Goal: Transaction & Acquisition: Download file/media

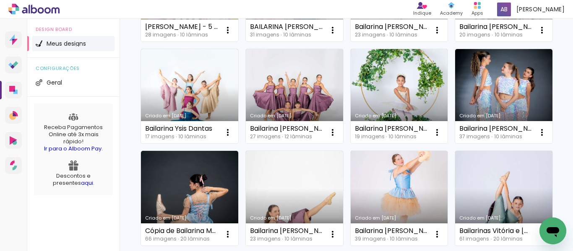
scroll to position [252, 0]
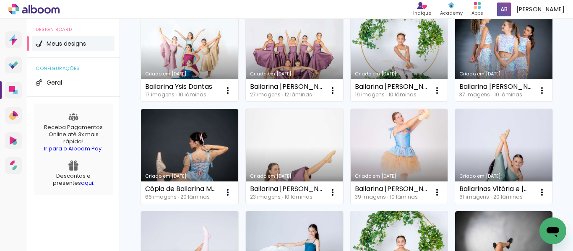
click at [351, 102] on link "Criado em [DATE]" at bounding box center [399, 54] width 97 height 95
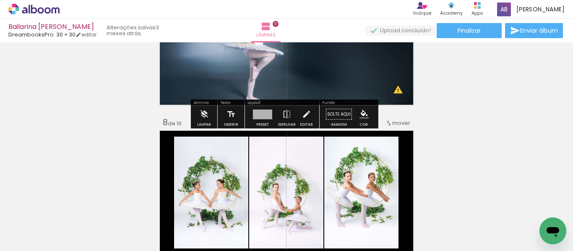
scroll to position [881, 0]
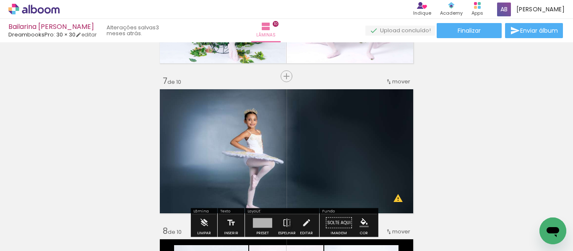
click at [324, 129] on quentale-layouter at bounding box center [286, 151] width 259 height 129
click at [324, 129] on quentale-photo at bounding box center [286, 151] width 259 height 129
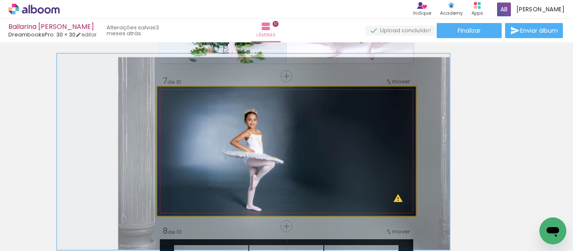
click at [325, 129] on quentale-photo at bounding box center [286, 151] width 259 height 129
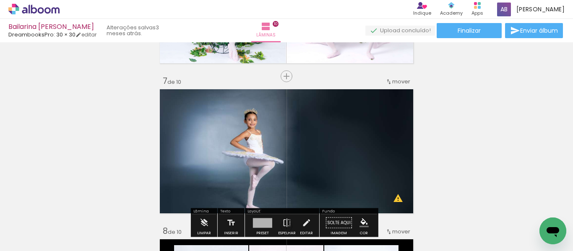
click at [325, 129] on quentale-photo at bounding box center [286, 151] width 259 height 129
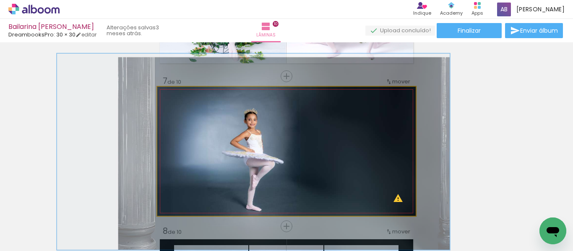
click at [325, 129] on quentale-photo at bounding box center [286, 151] width 259 height 129
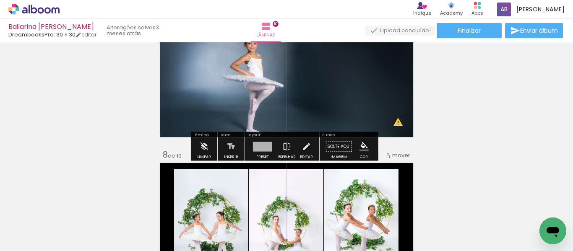
scroll to position [965, 0]
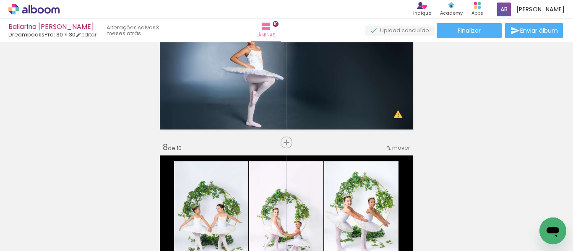
click at [46, 225] on iron-icon at bounding box center [42, 226] width 7 height 7
click at [44, 220] on paper-item "Não utilizadas" at bounding box center [26, 223] width 43 height 7
type input "Não utilizadas"
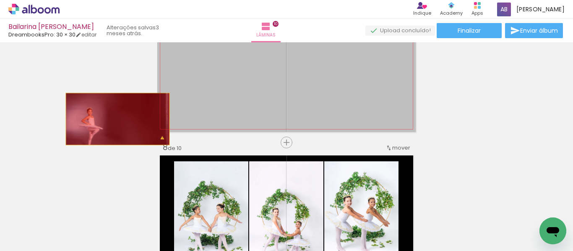
drag, startPoint x: 220, startPoint y: 104, endPoint x: 114, endPoint y: 119, distance: 107.3
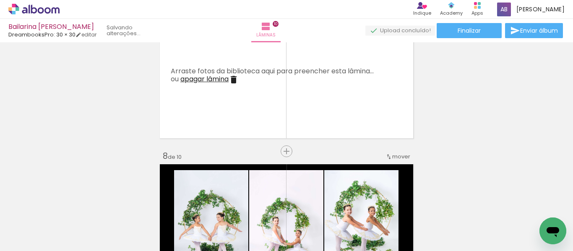
scroll to position [923, 0]
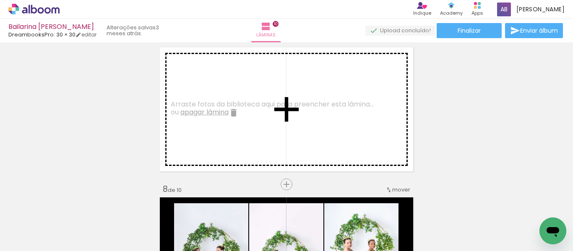
drag, startPoint x: 295, startPoint y: 172, endPoint x: 255, endPoint y: 119, distance: 66.5
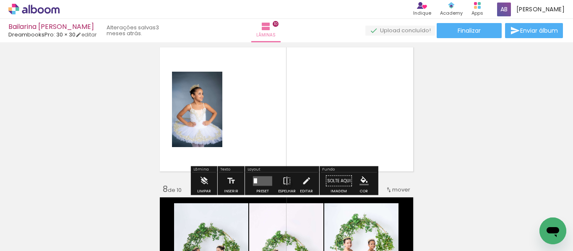
click at [216, 130] on quentale-photo at bounding box center [197, 110] width 50 height 76
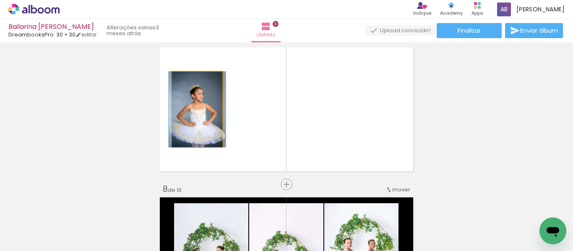
click at [216, 130] on quentale-photo at bounding box center [197, 110] width 50 height 76
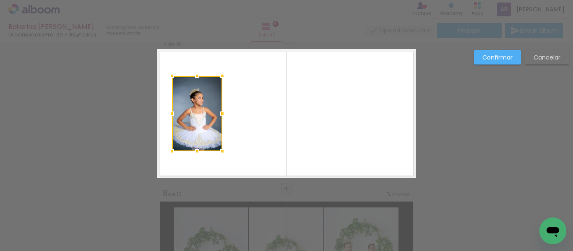
scroll to position [912, 0]
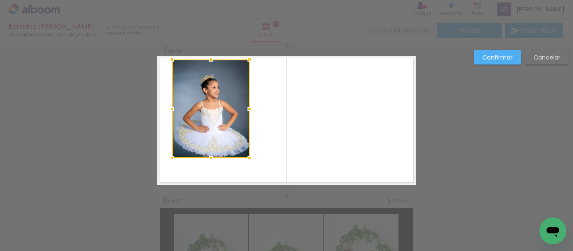
drag, startPoint x: 222, startPoint y: 82, endPoint x: 249, endPoint y: 59, distance: 35.7
click at [249, 59] on div at bounding box center [249, 59] width 17 height 17
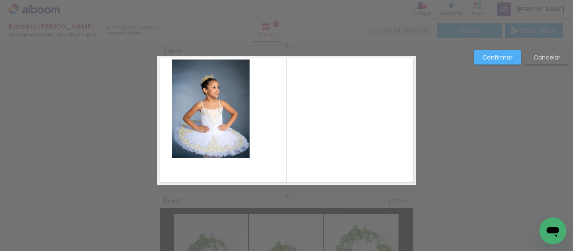
click at [230, 143] on quentale-photo at bounding box center [211, 109] width 78 height 99
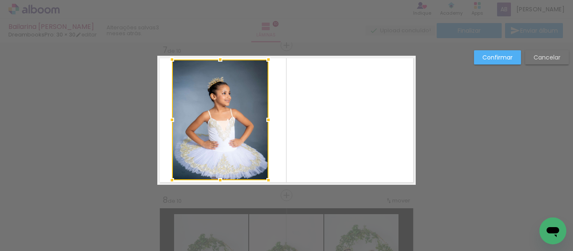
drag, startPoint x: 247, startPoint y: 159, endPoint x: 265, endPoint y: 181, distance: 28.6
click at [265, 181] on div at bounding box center [268, 180] width 17 height 17
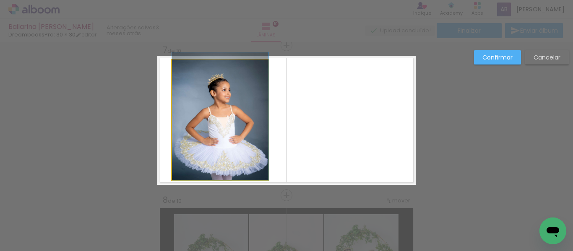
drag, startPoint x: 232, startPoint y: 142, endPoint x: 232, endPoint y: 136, distance: 5.5
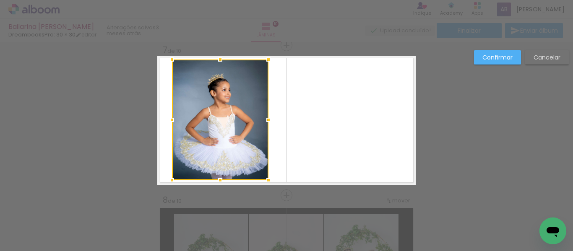
click at [302, 132] on quentale-layouter at bounding box center [286, 120] width 259 height 129
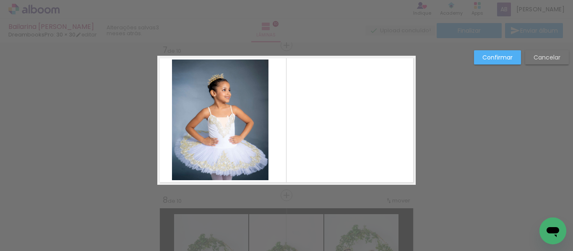
click at [494, 63] on paper-button "Confirmar" at bounding box center [497, 57] width 47 height 14
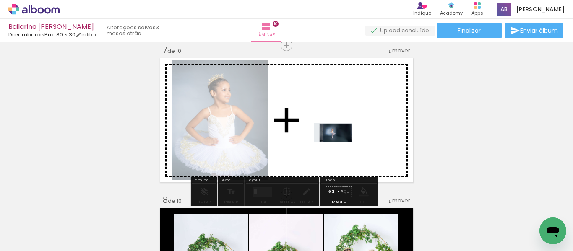
drag, startPoint x: 139, startPoint y: 218, endPoint x: 339, endPoint y: 149, distance: 211.6
click at [339, 149] on quentale-workspace at bounding box center [286, 125] width 573 height 251
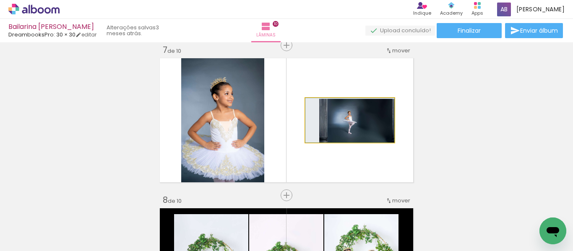
click at [340, 131] on quentale-photo at bounding box center [350, 120] width 89 height 44
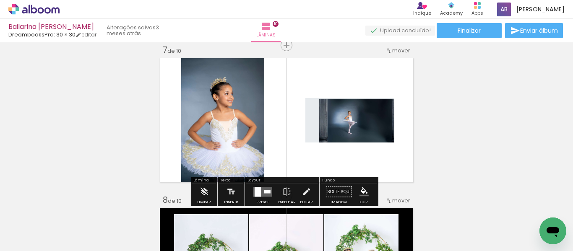
click at [351, 128] on quentale-photo at bounding box center [350, 120] width 89 height 44
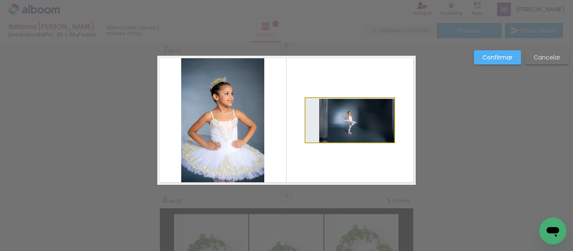
click at [345, 114] on quentale-photo at bounding box center [350, 120] width 89 height 44
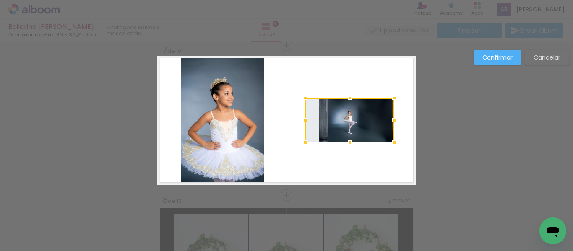
click at [345, 114] on div at bounding box center [350, 120] width 89 height 44
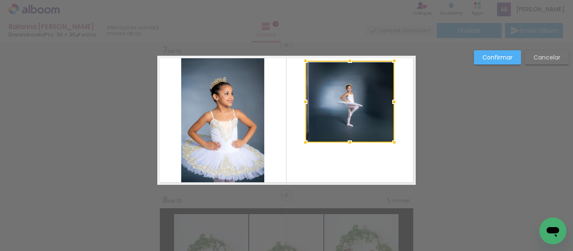
drag, startPoint x: 348, startPoint y: 100, endPoint x: 334, endPoint y: 63, distance: 39.8
click at [334, 63] on div at bounding box center [350, 102] width 89 height 82
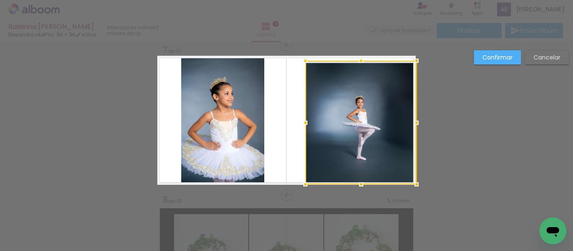
drag, startPoint x: 390, startPoint y: 143, endPoint x: 420, endPoint y: 183, distance: 50.1
click at [420, 183] on div at bounding box center [416, 184] width 17 height 17
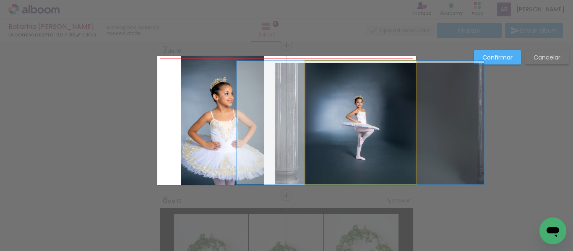
click at [310, 131] on quentale-photo at bounding box center [361, 123] width 110 height 124
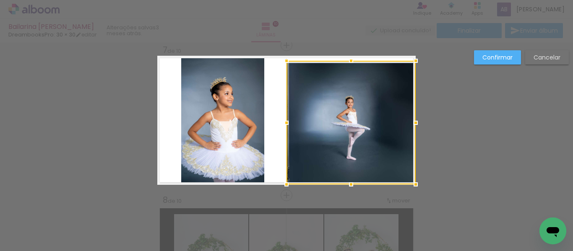
drag, startPoint x: 302, startPoint y: 122, endPoint x: 275, endPoint y: 128, distance: 27.0
click at [278, 128] on div at bounding box center [286, 123] width 17 height 17
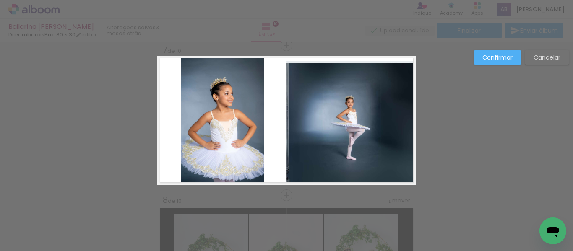
click at [355, 76] on quentale-photo at bounding box center [352, 123] width 130 height 124
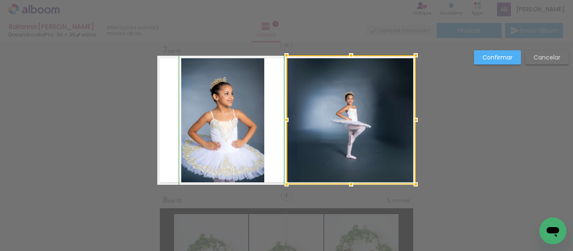
drag, startPoint x: 350, startPoint y: 62, endPoint x: 351, endPoint y: 54, distance: 8.4
click at [351, 54] on div at bounding box center [351, 55] width 17 height 17
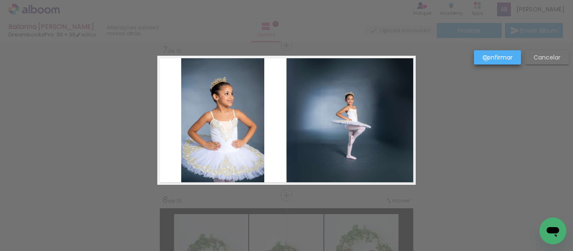
click at [0, 0] on slot "Confirmar" at bounding box center [0, 0] width 0 height 0
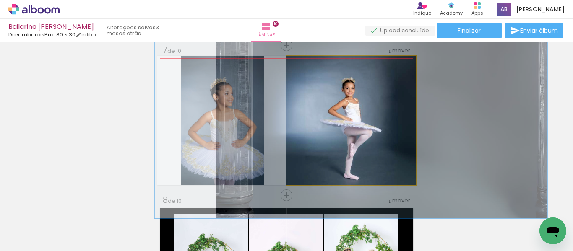
drag, startPoint x: 306, startPoint y: 65, endPoint x: 321, endPoint y: 66, distance: 15.1
type paper-slider "152"
click at [321, 66] on div at bounding box center [320, 64] width 13 height 13
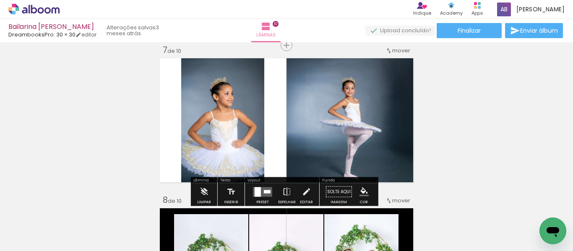
click at [205, 124] on quentale-photo at bounding box center [222, 120] width 83 height 129
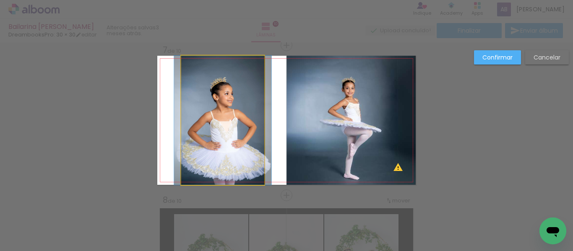
click at [216, 81] on quentale-photo at bounding box center [222, 120] width 83 height 129
click at [287, 81] on div at bounding box center [351, 119] width 129 height 129
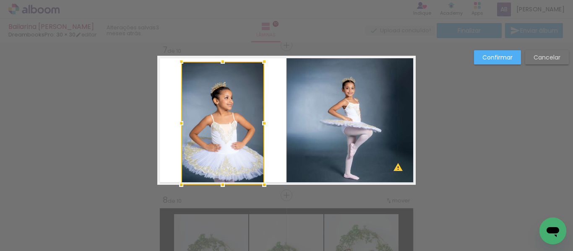
drag, startPoint x: 221, startPoint y: 55, endPoint x: 240, endPoint y: 65, distance: 20.8
click at [239, 64] on div at bounding box center [222, 123] width 83 height 123
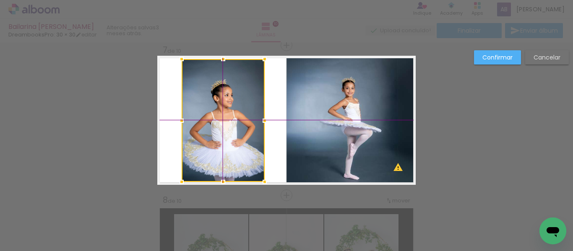
drag, startPoint x: 225, startPoint y: 129, endPoint x: 224, endPoint y: 124, distance: 5.1
click at [224, 124] on div at bounding box center [223, 120] width 83 height 123
click at [270, 114] on div at bounding box center [264, 120] width 17 height 17
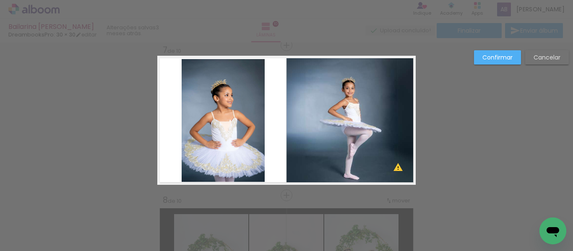
click at [0, 0] on slot "Confirmar" at bounding box center [0, 0] width 0 height 0
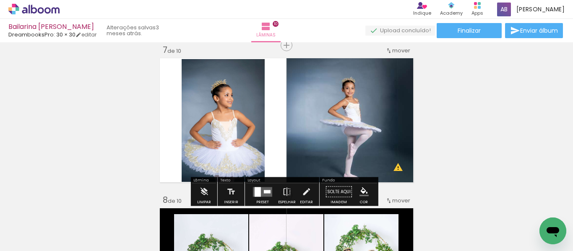
click at [361, 196] on iron-icon "color picker" at bounding box center [364, 192] width 9 height 9
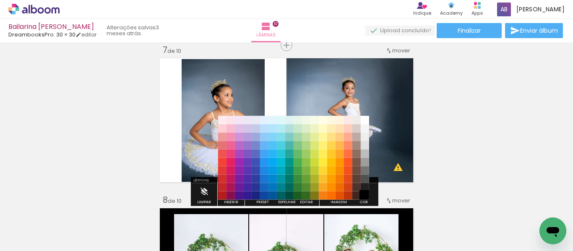
click at [368, 195] on paper-item "#000000" at bounding box center [365, 196] width 8 height 8
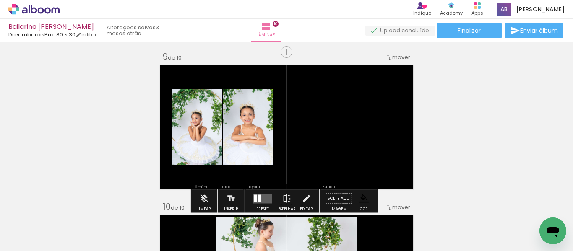
scroll to position [1248, 0]
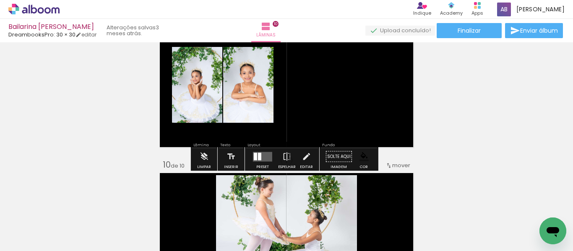
click at [268, 158] on quentale-layouter at bounding box center [262, 157] width 19 height 10
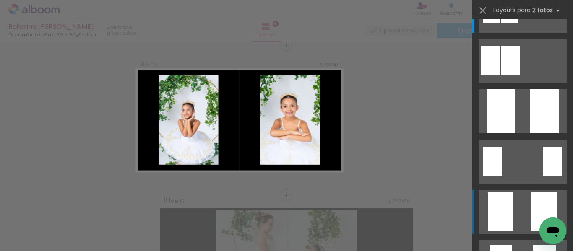
scroll to position [42, 0]
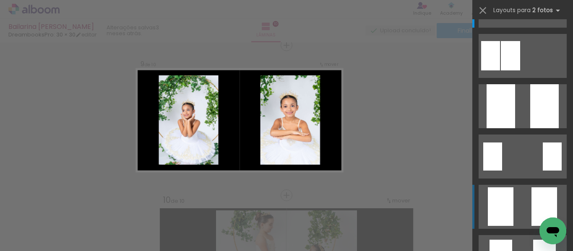
click at [500, 18] on div at bounding box center [491, 5] width 17 height 26
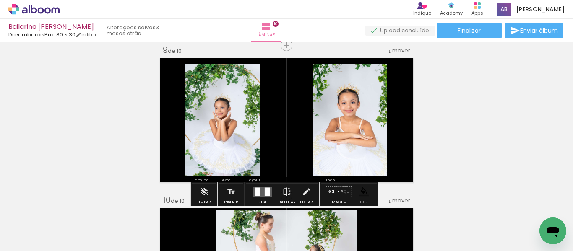
click at [253, 149] on quentale-photo at bounding box center [223, 120] width 75 height 112
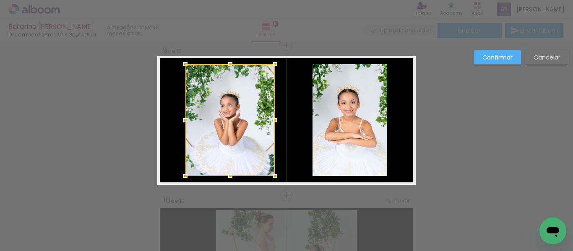
drag, startPoint x: 260, startPoint y: 120, endPoint x: 276, endPoint y: 124, distance: 16.8
click at [276, 124] on div at bounding box center [275, 120] width 17 height 17
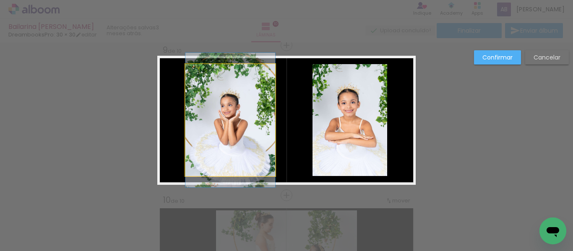
click at [212, 127] on quentale-photo at bounding box center [231, 120] width 90 height 112
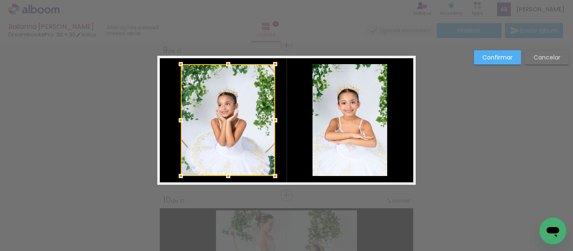
drag, startPoint x: 186, startPoint y: 121, endPoint x: 182, endPoint y: 121, distance: 4.6
click at [182, 121] on div at bounding box center [180, 120] width 17 height 17
click at [285, 136] on quentale-layouter at bounding box center [286, 120] width 259 height 129
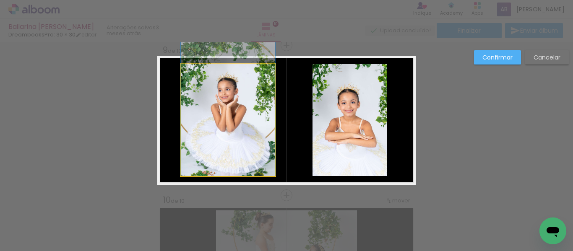
drag, startPoint x: 234, startPoint y: 141, endPoint x: 235, endPoint y: 120, distance: 21.0
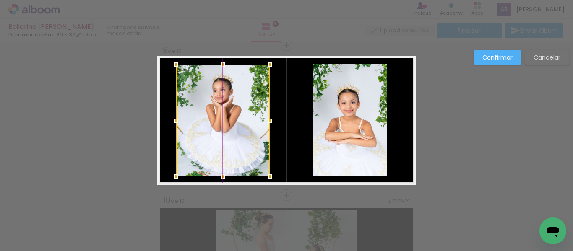
drag, startPoint x: 219, startPoint y: 129, endPoint x: 213, endPoint y: 128, distance: 6.0
click at [213, 128] on div at bounding box center [223, 121] width 94 height 112
click at [283, 123] on quentale-layouter at bounding box center [286, 120] width 259 height 129
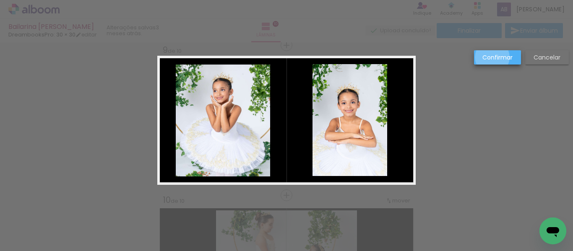
click at [0, 0] on slot "Confirmar" at bounding box center [0, 0] width 0 height 0
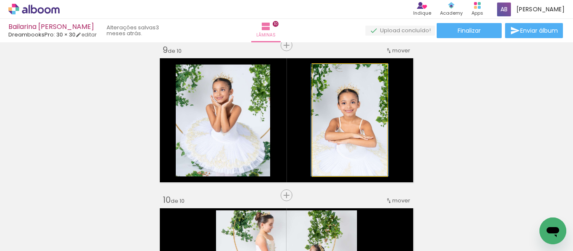
click at [356, 131] on quentale-photo at bounding box center [350, 120] width 75 height 112
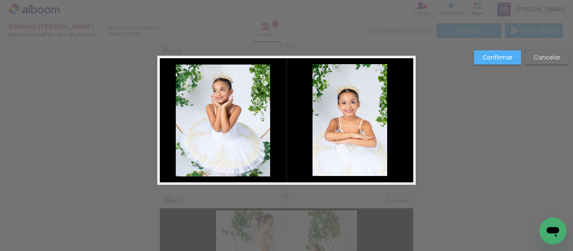
click at [377, 116] on quentale-photo at bounding box center [350, 120] width 75 height 112
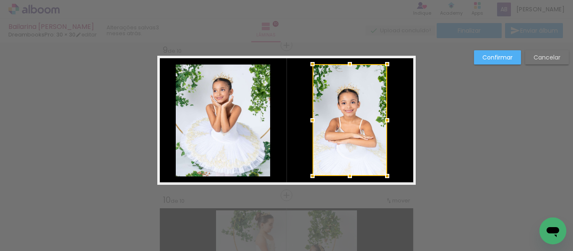
click at [379, 116] on div at bounding box center [387, 120] width 17 height 17
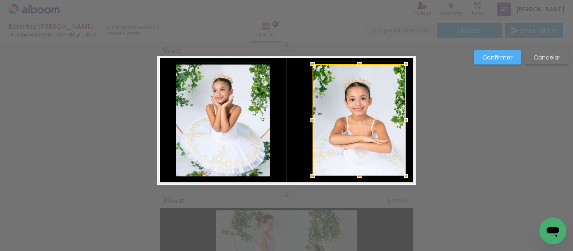
drag, startPoint x: 385, startPoint y: 121, endPoint x: 405, endPoint y: 123, distance: 19.9
click at [405, 123] on div at bounding box center [406, 120] width 17 height 17
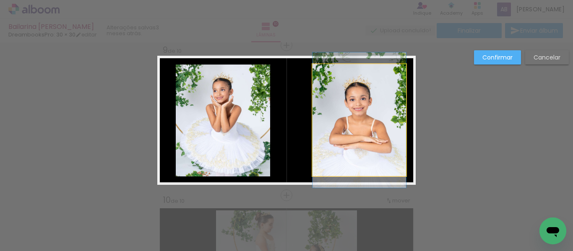
drag, startPoint x: 353, startPoint y: 123, endPoint x: 347, endPoint y: 123, distance: 6.3
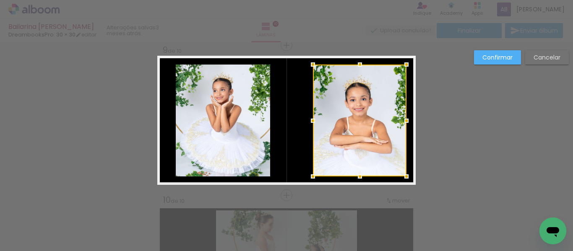
click at [349, 123] on div at bounding box center [360, 121] width 94 height 112
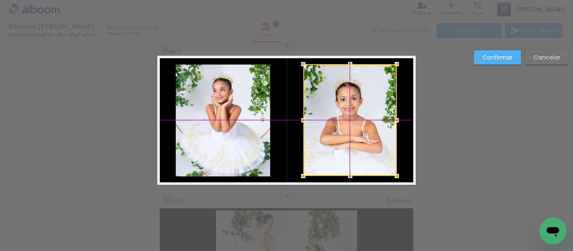
drag, startPoint x: 349, startPoint y: 123, endPoint x: 342, endPoint y: 121, distance: 7.4
click at [342, 121] on div at bounding box center [350, 120] width 94 height 112
click at [0, 0] on slot "Confirmar" at bounding box center [0, 0] width 0 height 0
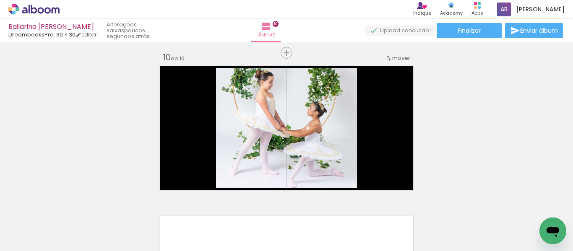
scroll to position [1343, 0]
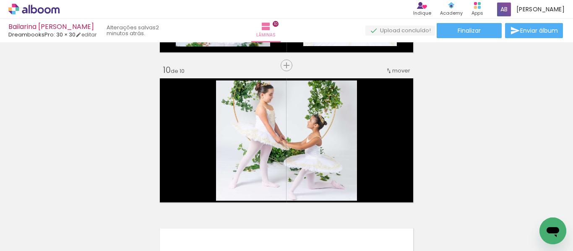
click at [55, 13] on icon at bounding box center [33, 9] width 51 height 11
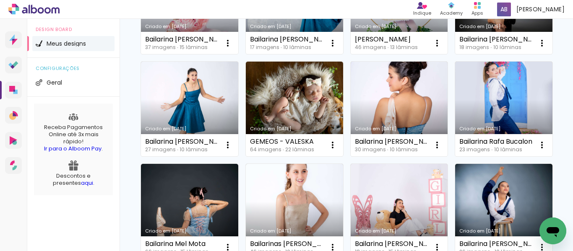
scroll to position [546, 0]
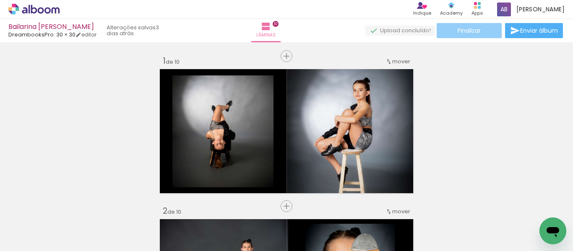
click at [486, 34] on paper-button "Finalizar" at bounding box center [469, 30] width 65 height 15
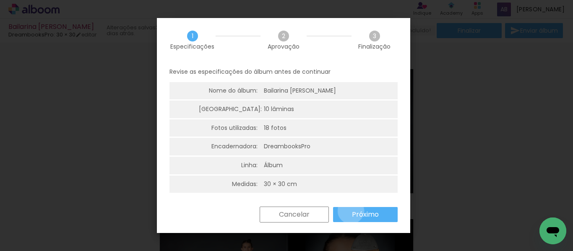
click at [351, 211] on paper-button "Próximo" at bounding box center [365, 214] width 65 height 15
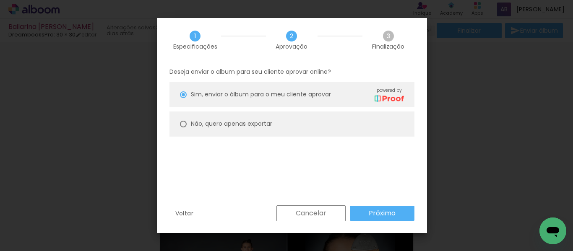
click at [0, 0] on slot "Não, quero apenas exportar" at bounding box center [0, 0] width 0 height 0
type paper-radio-button "on"
click at [0, 0] on slot "Próximo" at bounding box center [0, 0] width 0 height 0
type input "Alta, 300 DPI"
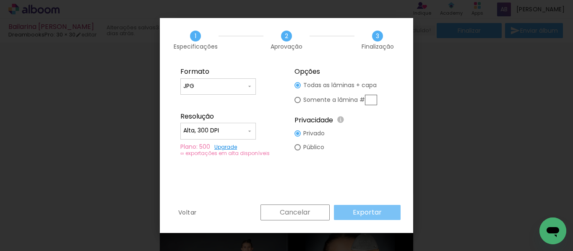
click at [0, 0] on slot "Exportar" at bounding box center [0, 0] width 0 height 0
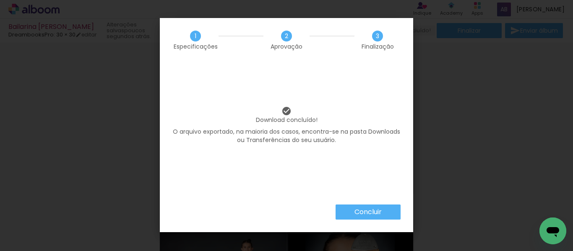
click at [0, 0] on slot "Concluir" at bounding box center [0, 0] width 0 height 0
